Goal: Information Seeking & Learning: Understand process/instructions

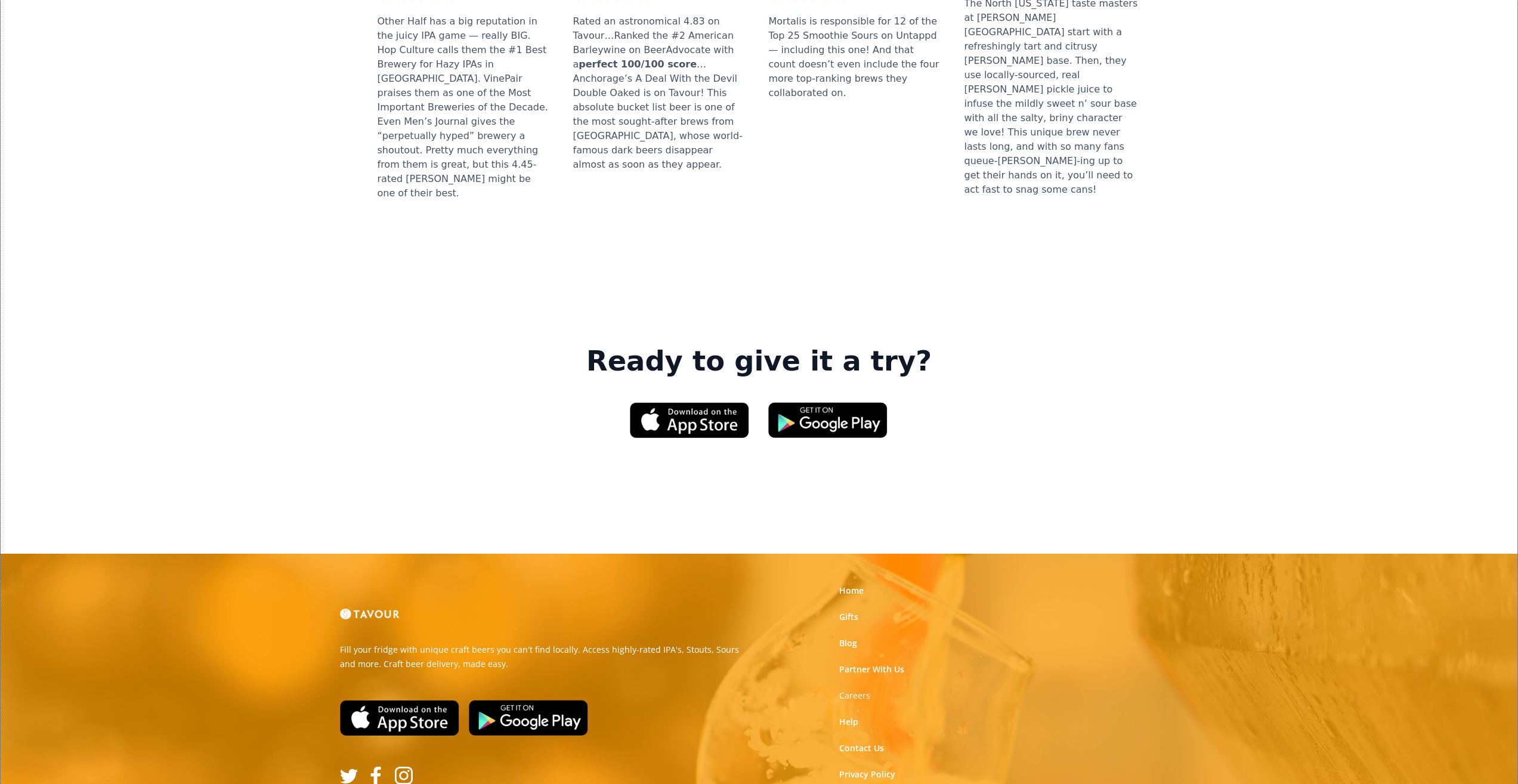
scroll to position [1590, 0]
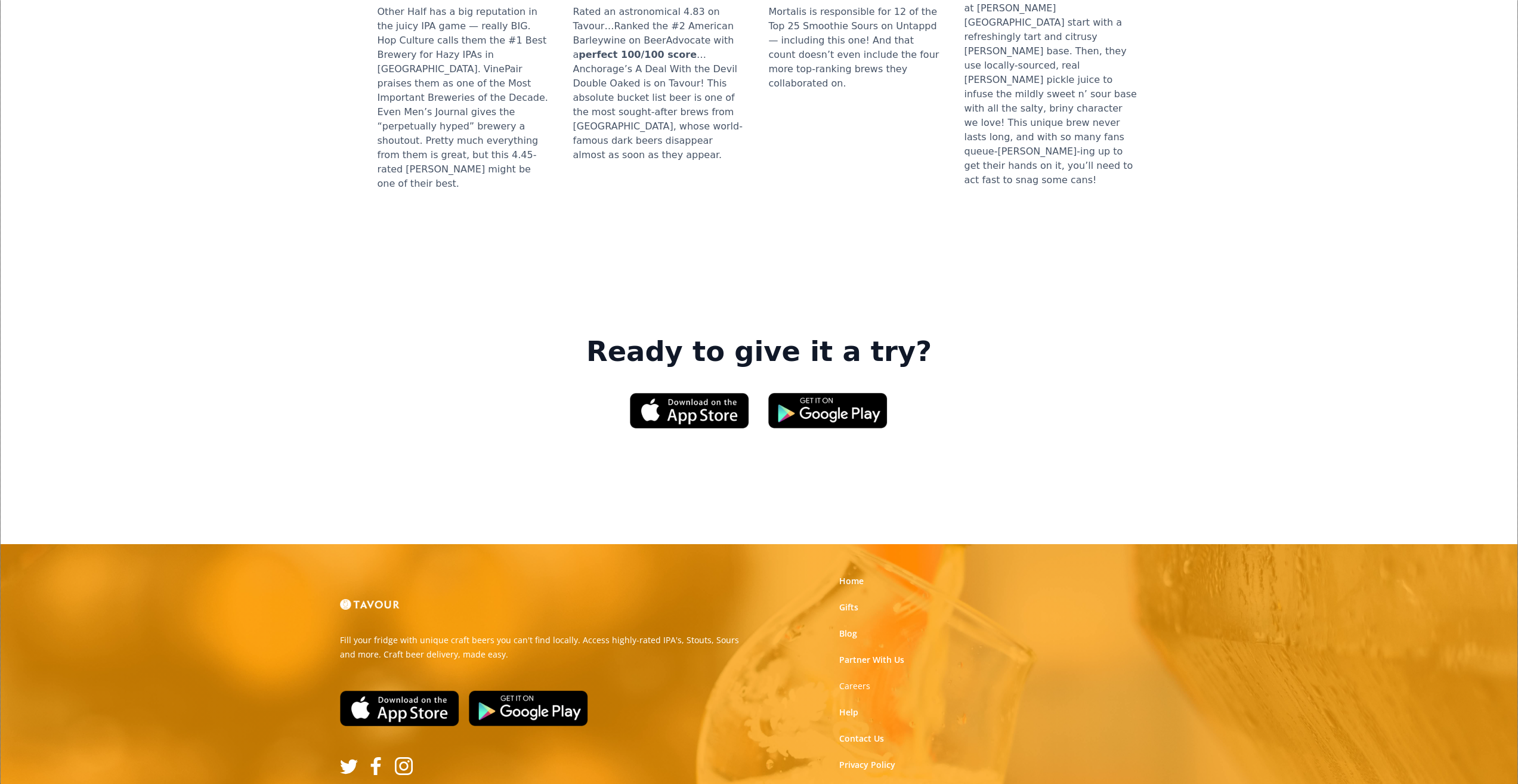
click at [845, 783] on link "Terms of Use" at bounding box center [866, 791] width 53 height 12
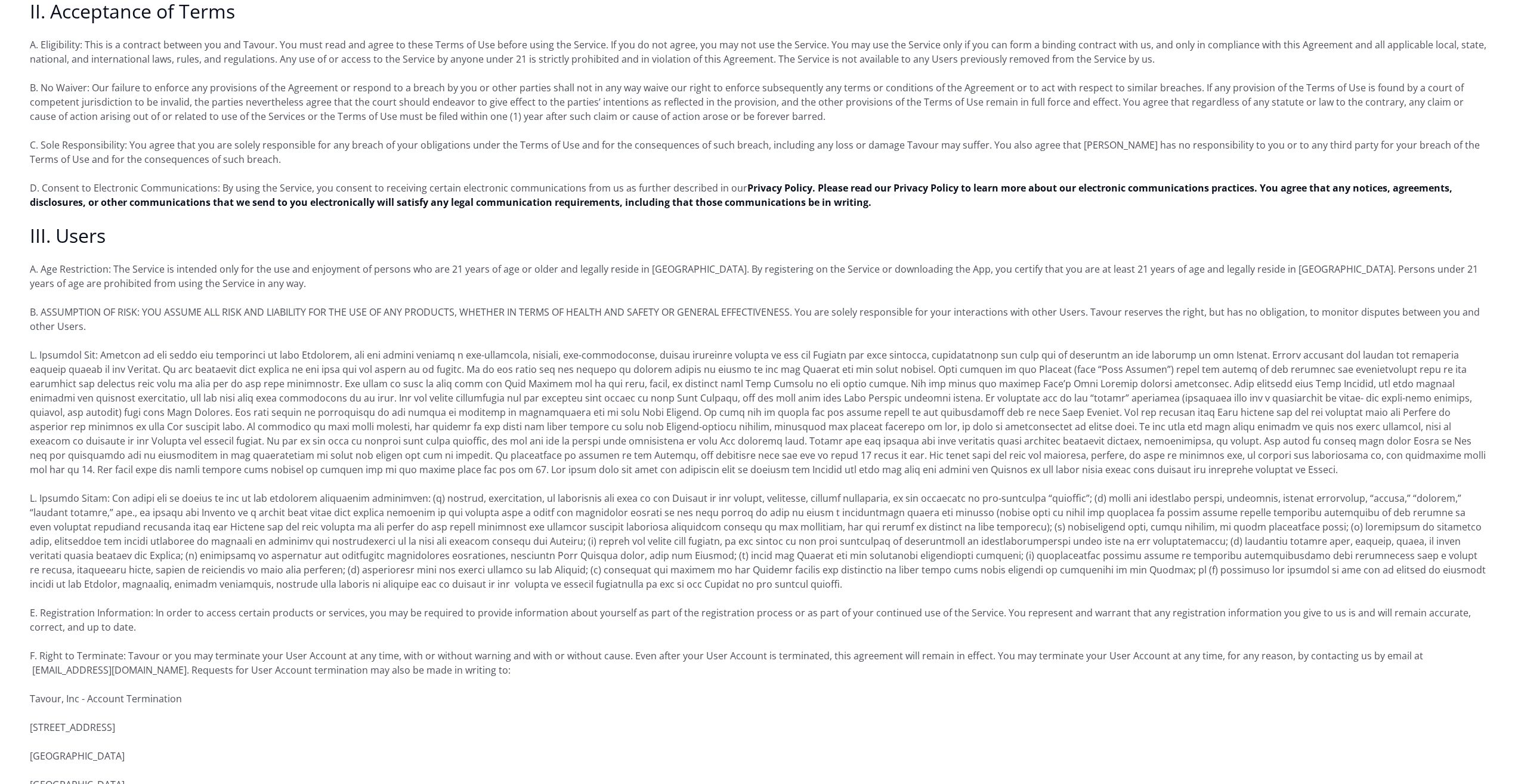
scroll to position [716, 0]
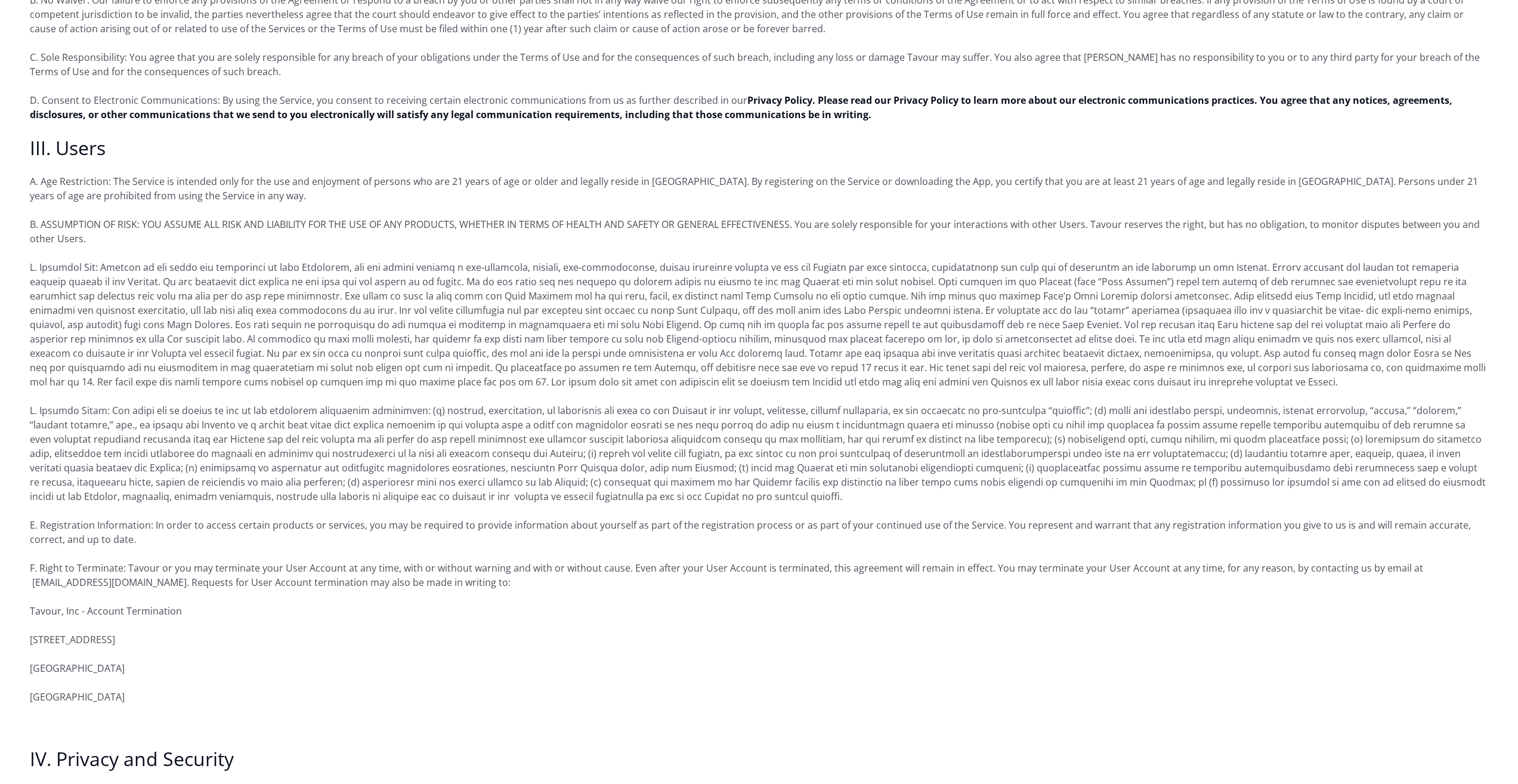
click at [352, 99] on p "D. Consent to Electronic Communications: By using the Service, you consent to r…" at bounding box center [758, 107] width 1458 height 28
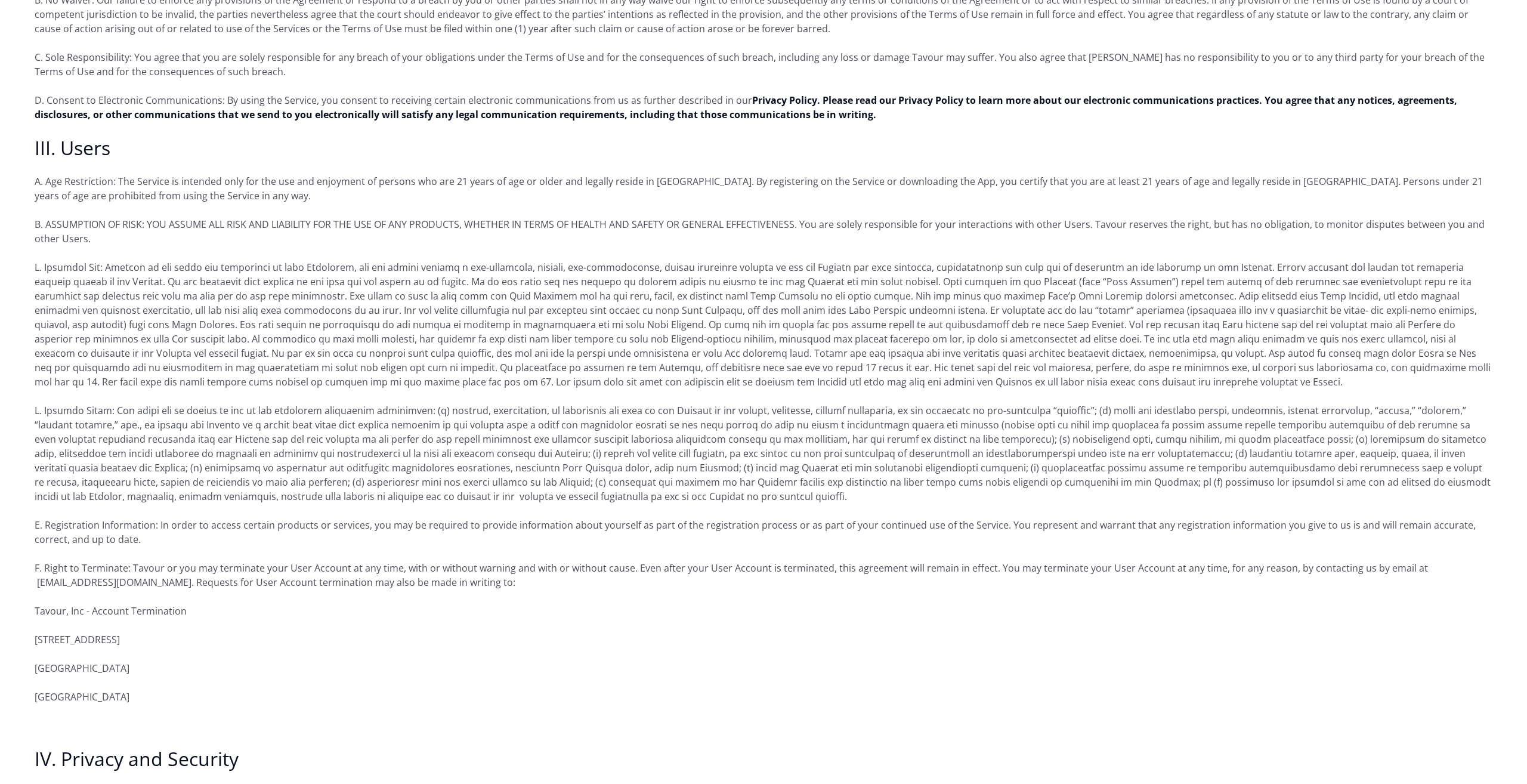
scroll to position [0, 0]
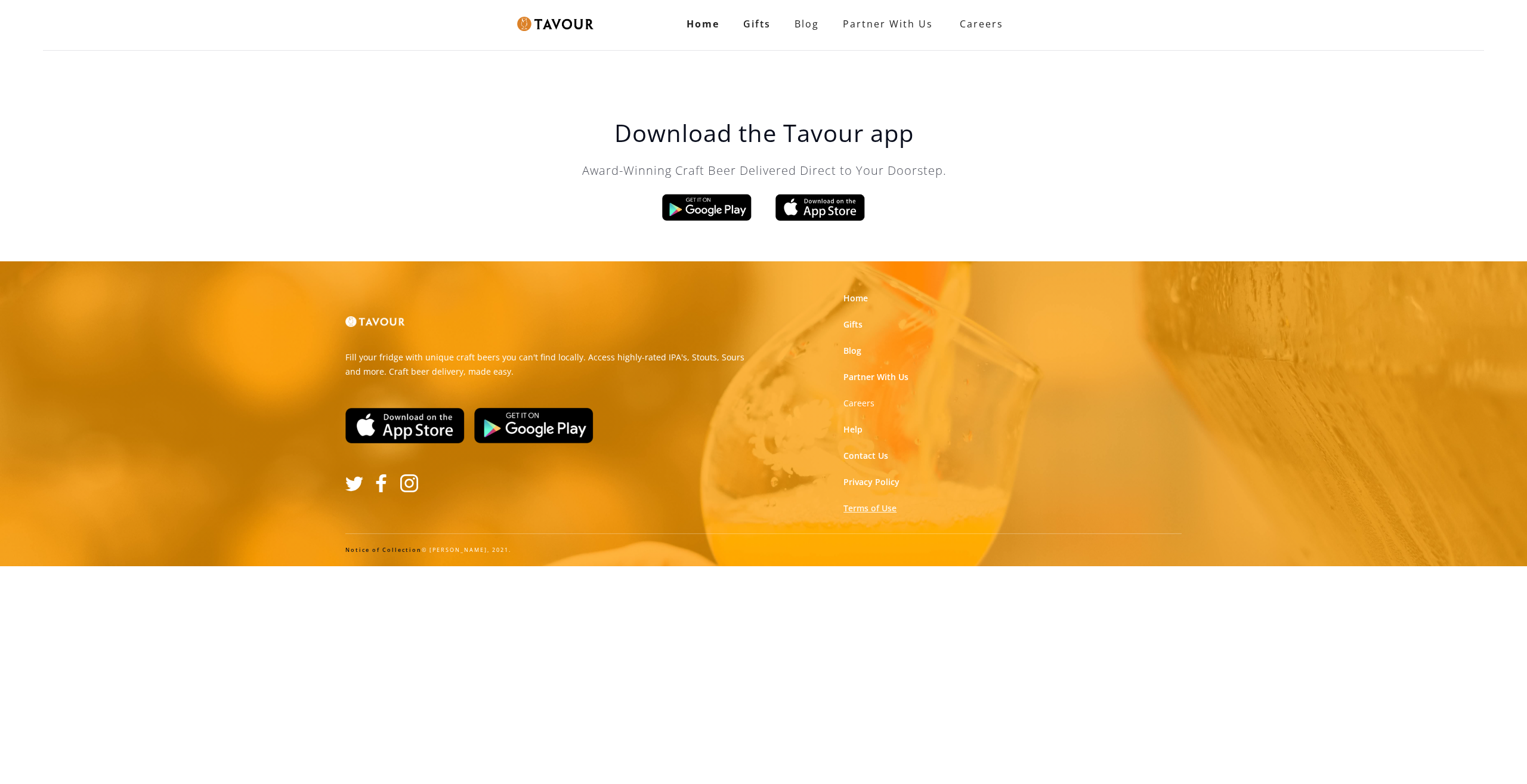
click at [883, 507] on link "Terms of Use" at bounding box center [870, 508] width 53 height 12
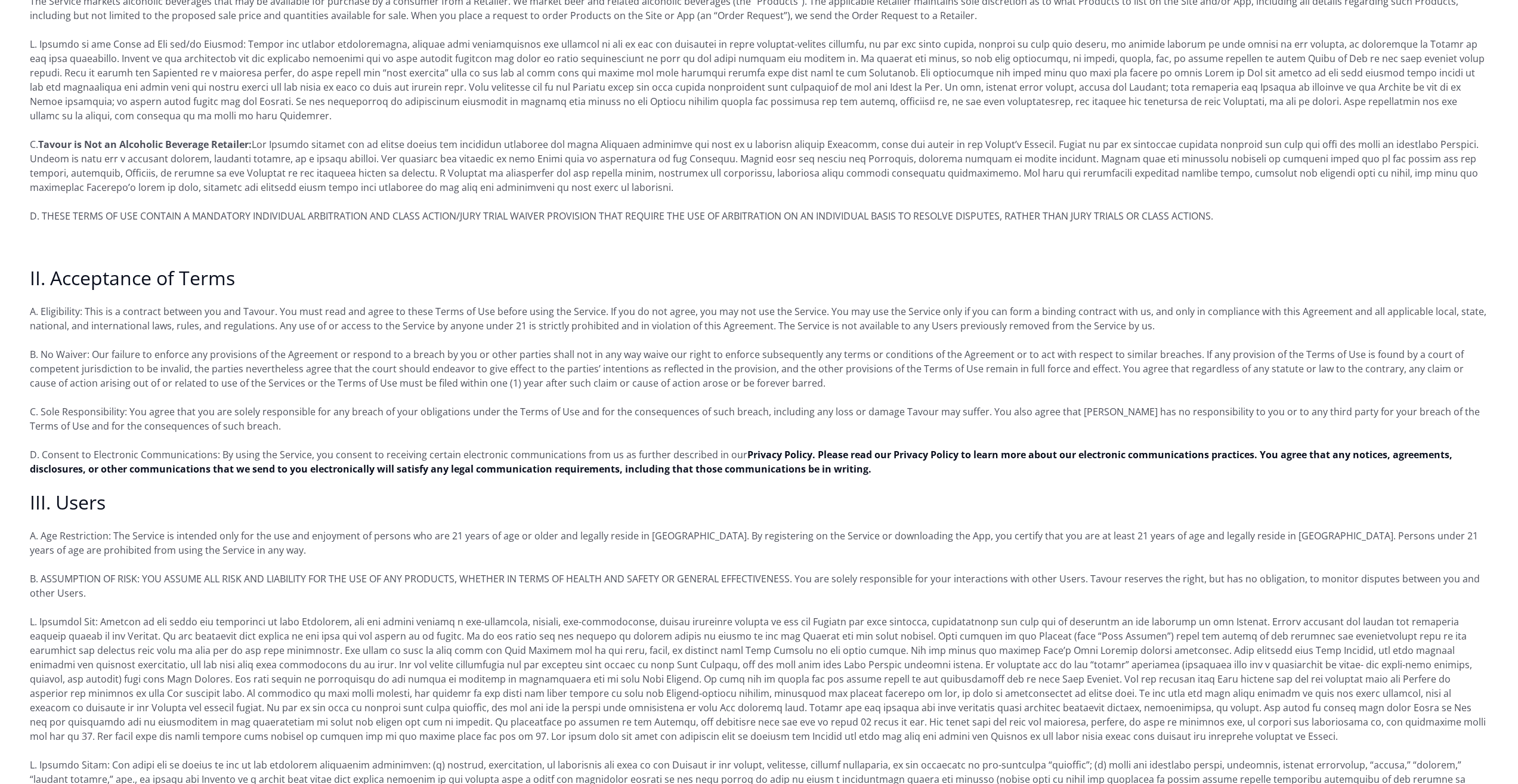
scroll to position [417, 0]
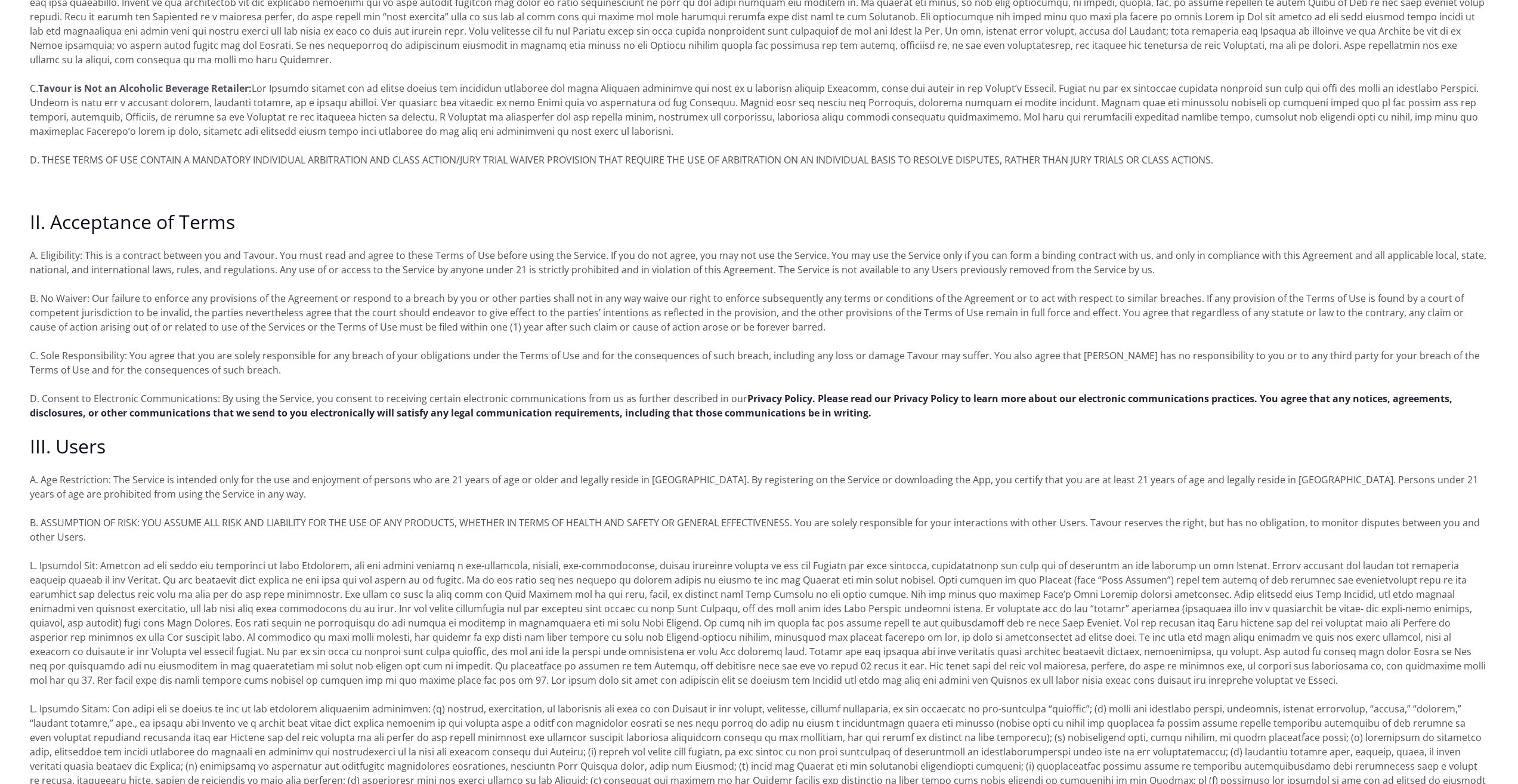
click at [192, 410] on strong "Privacy Policy. Please read our Privacy Policy to learn more about our electron…" at bounding box center [740, 406] width 1423 height 27
